Goal: Task Accomplishment & Management: Manage account settings

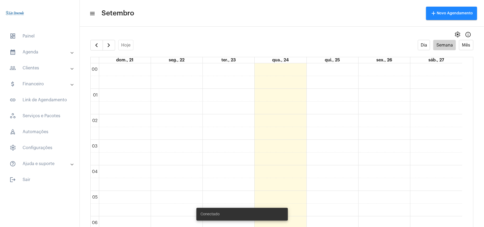
scroll to position [296, 0]
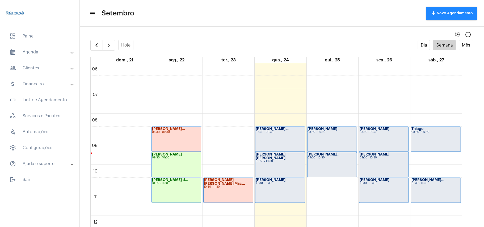
click at [285, 138] on div "[PERSON_NAME] ... 08:30 - 09:30" at bounding box center [280, 139] width 49 height 25
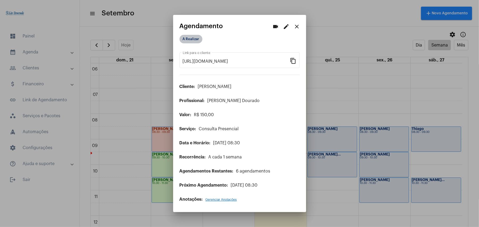
click at [196, 39] on mat-chip "A Realizar" at bounding box center [191, 39] width 23 height 9
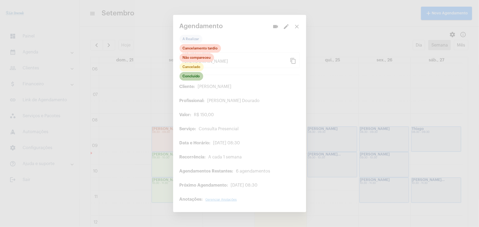
click at [193, 78] on mat-chip "Concluído" at bounding box center [192, 76] width 24 height 9
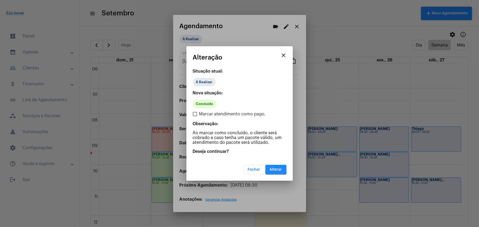
click at [197, 116] on label "Marcar atendimento como pago." at bounding box center [229, 114] width 73 height 6
click at [195, 116] on input "Marcar atendimento como pago." at bounding box center [195, 116] width 0 height 0
checkbox input "true"
click at [275, 170] on span "Alterar" at bounding box center [276, 170] width 12 height 4
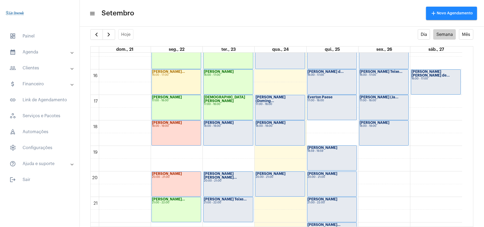
scroll to position [332, 0]
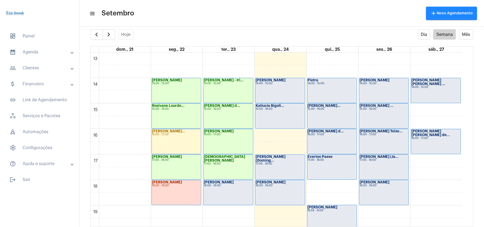
click at [218, 11] on mat-toolbar-row "menu Setembro add Novo Agendamento" at bounding box center [282, 13] width 405 height 17
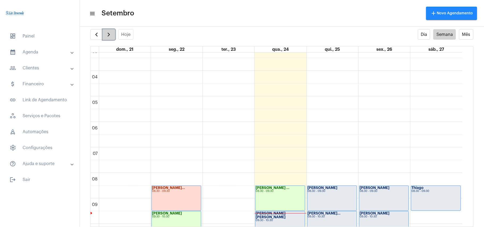
click at [111, 35] on span "button" at bounding box center [109, 34] width 6 height 6
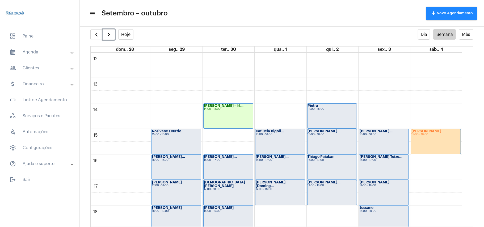
scroll to position [331, 0]
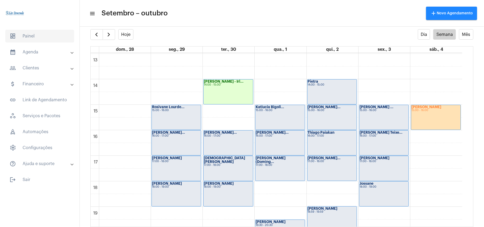
click at [37, 36] on span "dashboard Painel" at bounding box center [39, 36] width 69 height 13
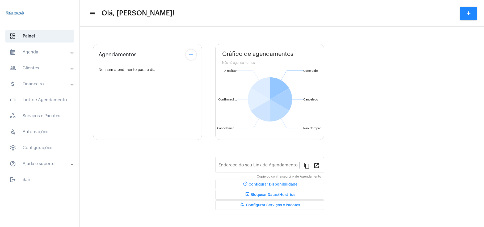
type input "https://neft.com.br/léo-rezende-dourado-"
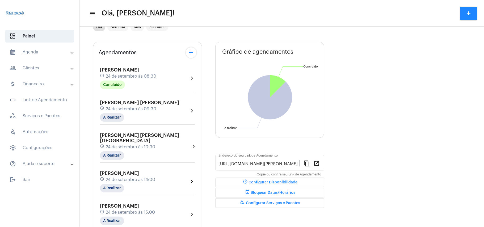
scroll to position [35, 0]
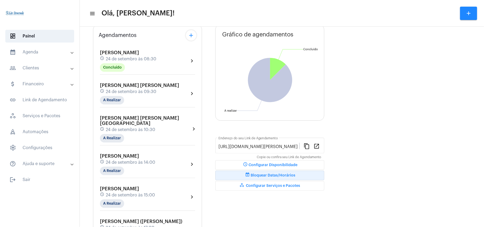
click at [281, 176] on span "event_busy Bloquear Datas/Horários" at bounding box center [269, 176] width 51 height 4
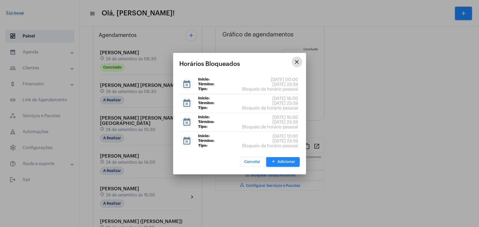
click at [281, 161] on span "add Adicionar" at bounding box center [282, 162] width 25 height 4
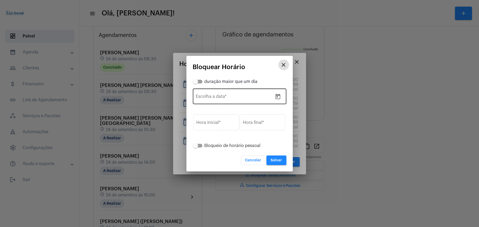
click at [211, 99] on input "Escolha a data *" at bounding box center [234, 97] width 77 height 5
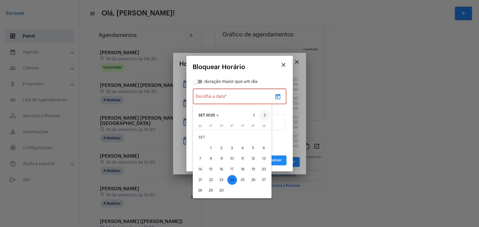
click at [265, 113] on button "Next month" at bounding box center [264, 115] width 11 height 11
click at [265, 138] on div "4" at bounding box center [264, 138] width 10 height 10
type input "4/10/2025"
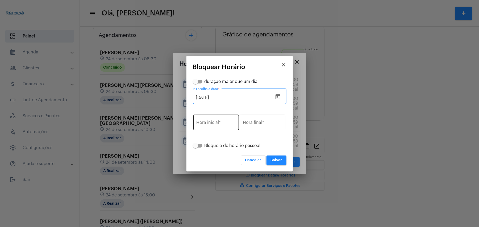
click at [216, 123] on input "Hora inicial *" at bounding box center [216, 123] width 39 height 5
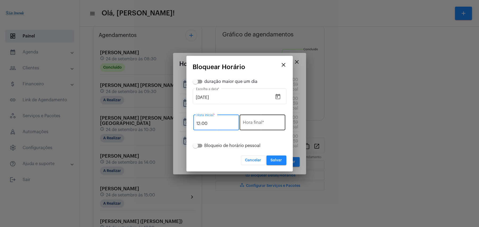
type input "12:00"
click at [271, 124] on input "Hora final *" at bounding box center [262, 123] width 39 height 5
type input "23:59"
click at [279, 159] on span "Salvar" at bounding box center [276, 161] width 11 height 4
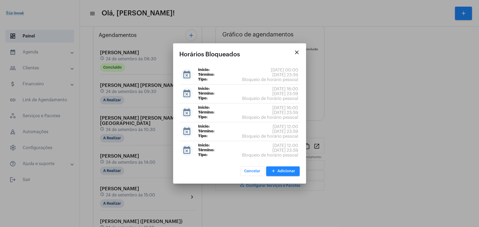
click at [282, 168] on button "add Adicionar" at bounding box center [283, 171] width 34 height 10
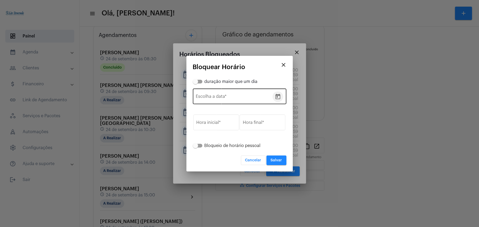
click at [280, 94] on icon "Open calendar" at bounding box center [278, 97] width 6 height 6
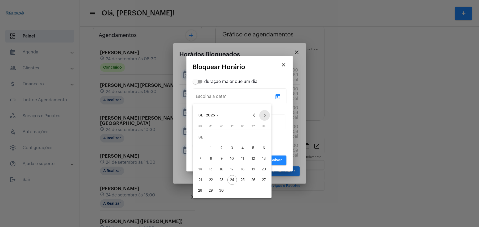
click at [264, 114] on button "Next month" at bounding box center [264, 115] width 11 height 11
click at [264, 160] on div "18" at bounding box center [264, 159] width 10 height 10
type input "18/10/2025"
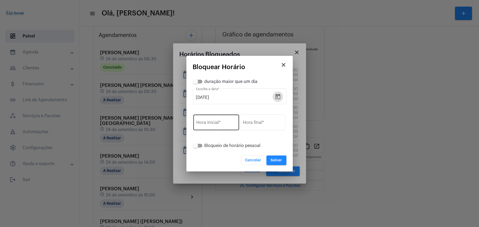
click at [214, 123] on input "Hora inicial *" at bounding box center [216, 123] width 39 height 5
click at [261, 158] on button "Cancelar" at bounding box center [253, 161] width 25 height 10
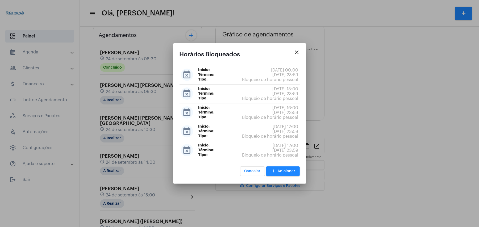
click at [281, 171] on span "add Adicionar" at bounding box center [282, 171] width 25 height 4
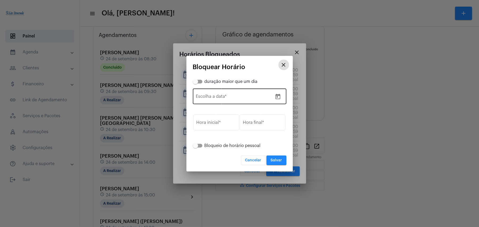
click at [279, 98] on icon "Open calendar" at bounding box center [278, 97] width 6 height 6
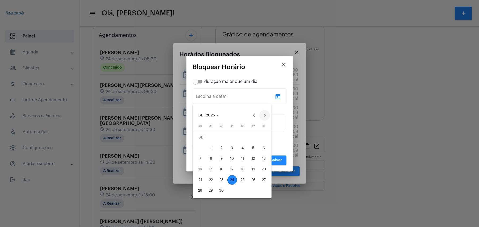
click at [263, 116] on button "Next month" at bounding box center [264, 115] width 11 height 11
click at [265, 146] on div "11" at bounding box center [264, 148] width 10 height 10
type input "11/10/2025"
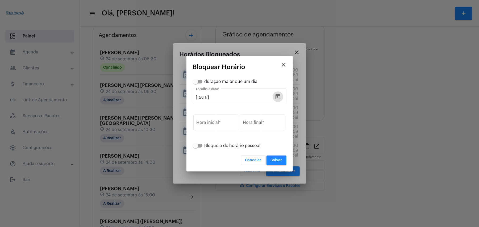
click at [253, 159] on span "Cancelar" at bounding box center [253, 161] width 16 height 4
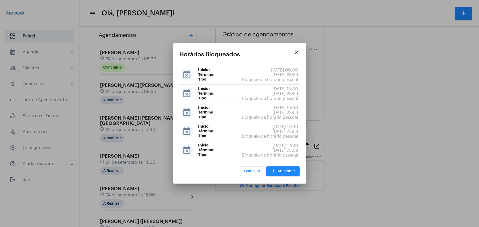
click at [301, 50] on button "close" at bounding box center [297, 52] width 11 height 11
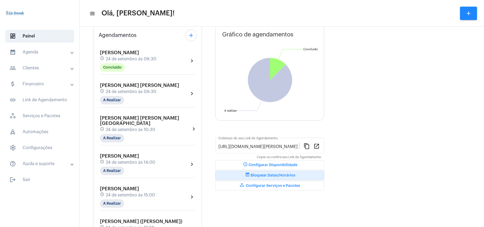
click at [116, 94] on div "Mary Roberta schedule 24 de setembro às 09:30 A Realizar" at bounding box center [139, 94] width 79 height 22
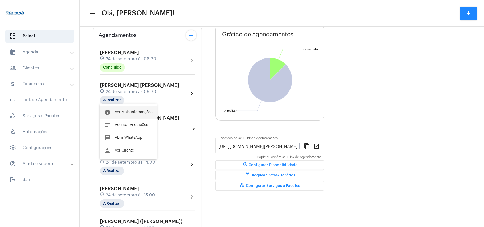
click at [128, 113] on span "Ver Mais Informações" at bounding box center [134, 112] width 38 height 4
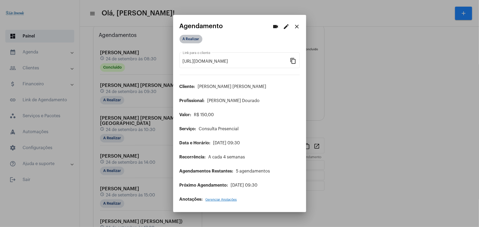
click at [193, 39] on mat-chip "A Realizar" at bounding box center [191, 39] width 23 height 9
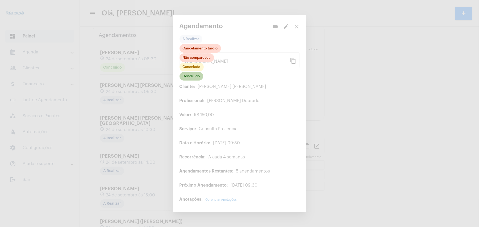
click at [188, 77] on mat-chip "Concluído" at bounding box center [192, 76] width 24 height 9
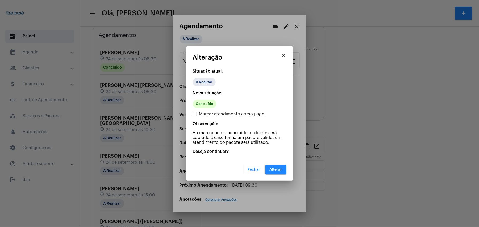
click at [205, 116] on span "Marcar atendimento como pago." at bounding box center [232, 114] width 67 height 6
click at [195, 116] on input "Marcar atendimento como pago." at bounding box center [195, 116] width 0 height 0
checkbox input "true"
click at [277, 171] on button "Alterar" at bounding box center [275, 170] width 21 height 10
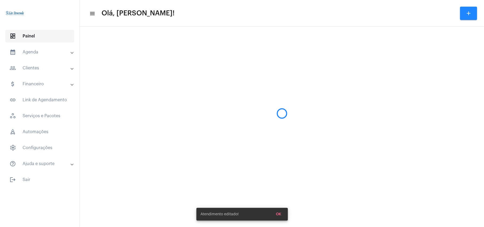
click at [37, 39] on span "dashboard Painel" at bounding box center [39, 36] width 69 height 13
